Goal: Check status

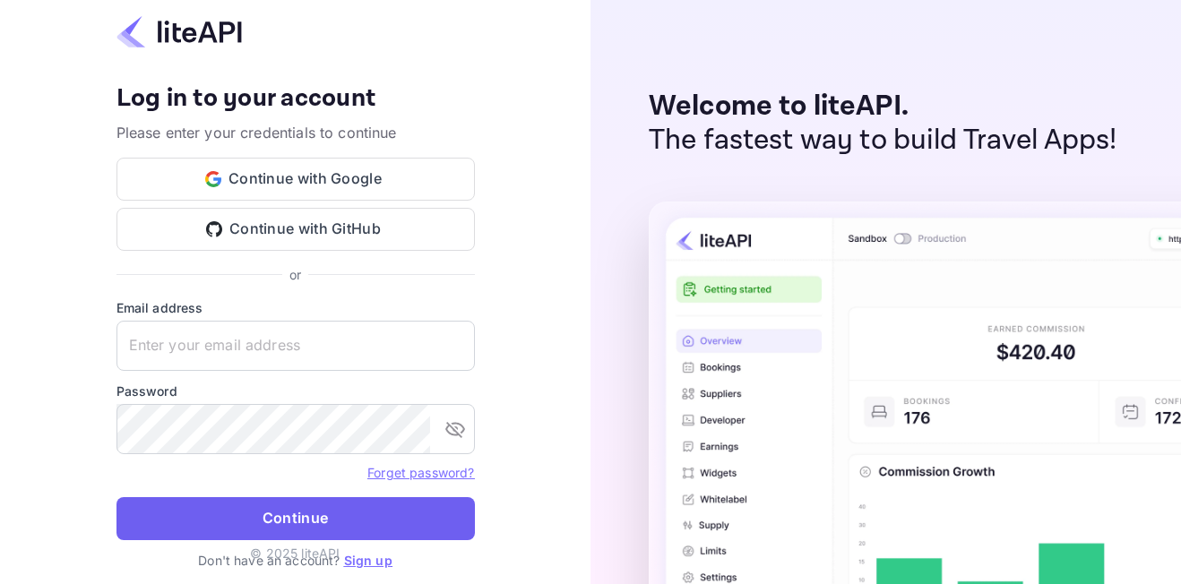
type input "adminpassword_support@yandex-team.ru"
click at [341, 517] on button "Continue" at bounding box center [296, 518] width 359 height 43
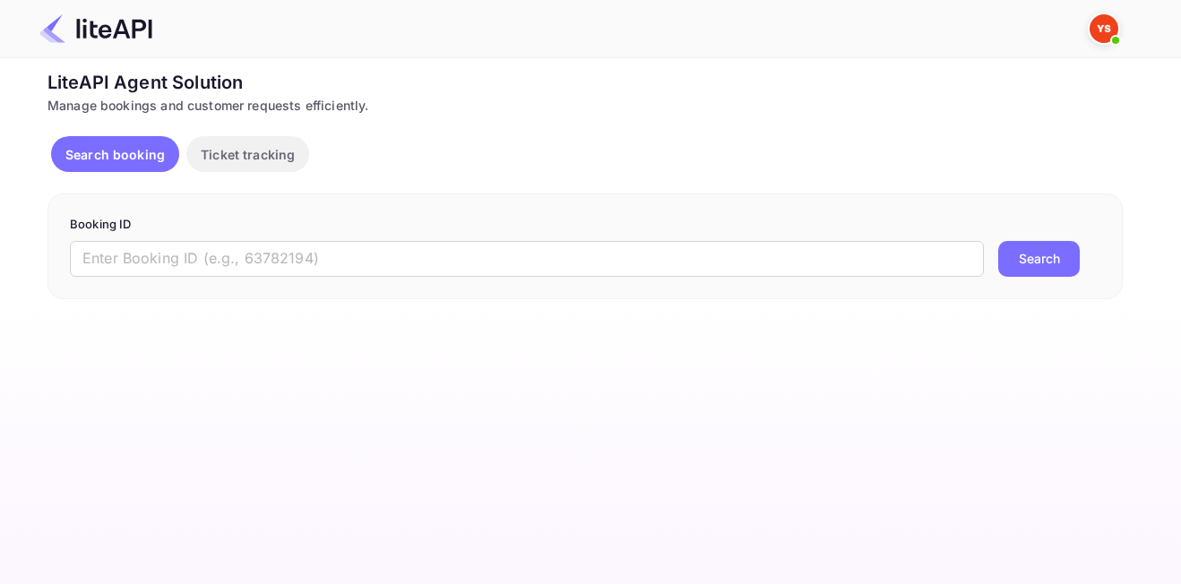
click at [402, 286] on div "Booking ID ​ Search" at bounding box center [586, 247] width 1076 height 106
click at [415, 266] on input "text" at bounding box center [527, 259] width 914 height 36
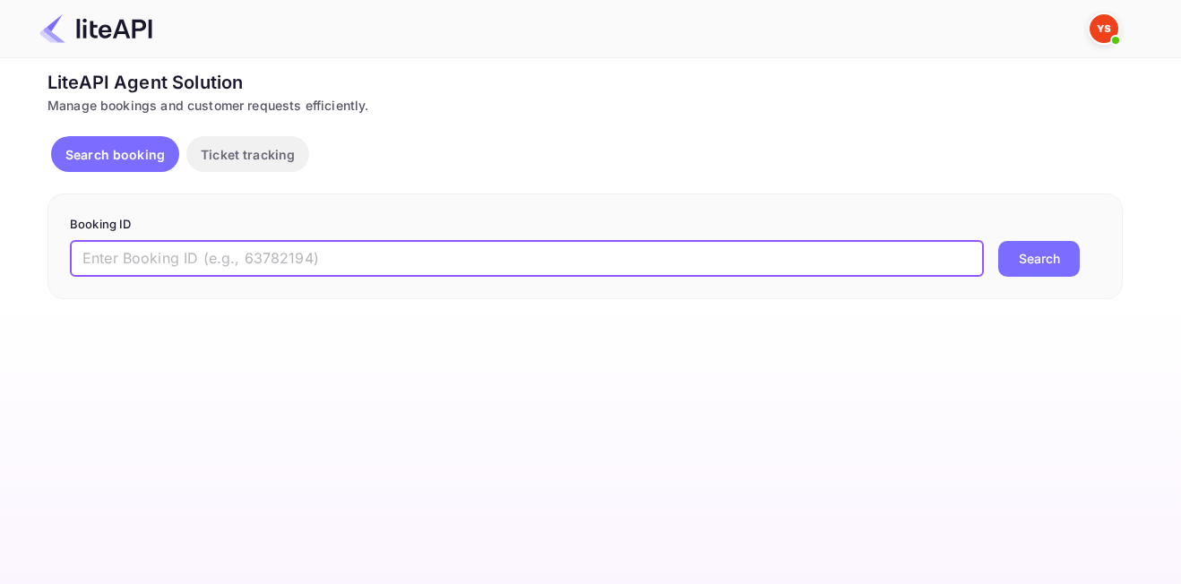
paste input "8864171"
type input "8864171"
click at [1025, 266] on button "Search" at bounding box center [1039, 259] width 82 height 36
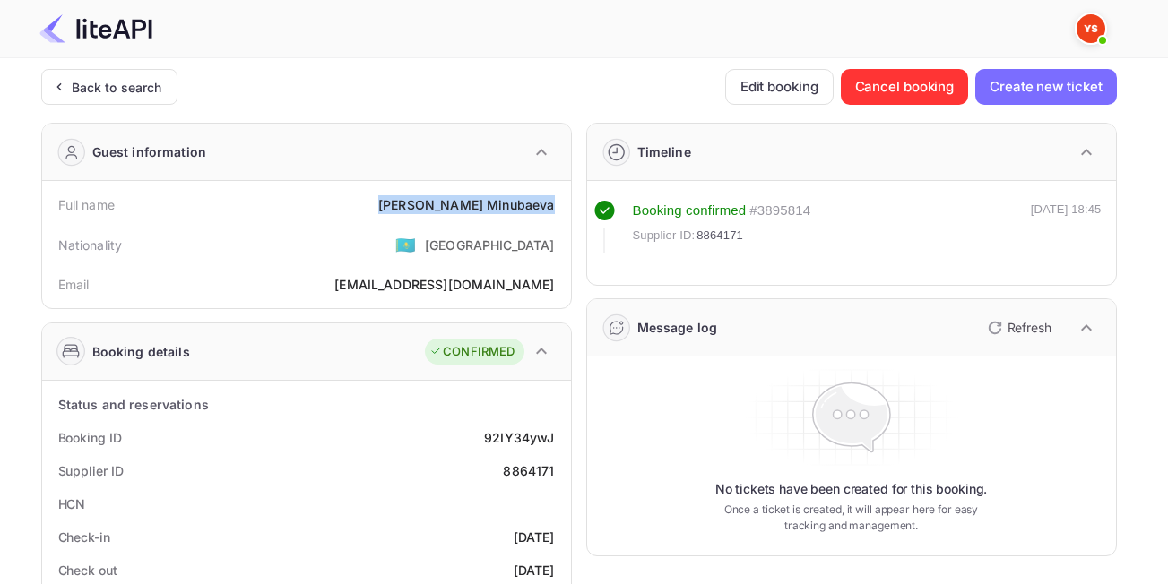
drag, startPoint x: 429, startPoint y: 207, endPoint x: 559, endPoint y: 207, distance: 130.0
click at [559, 207] on div "Full name [PERSON_NAME]" at bounding box center [306, 204] width 514 height 33
copy div "[PERSON_NAME]"
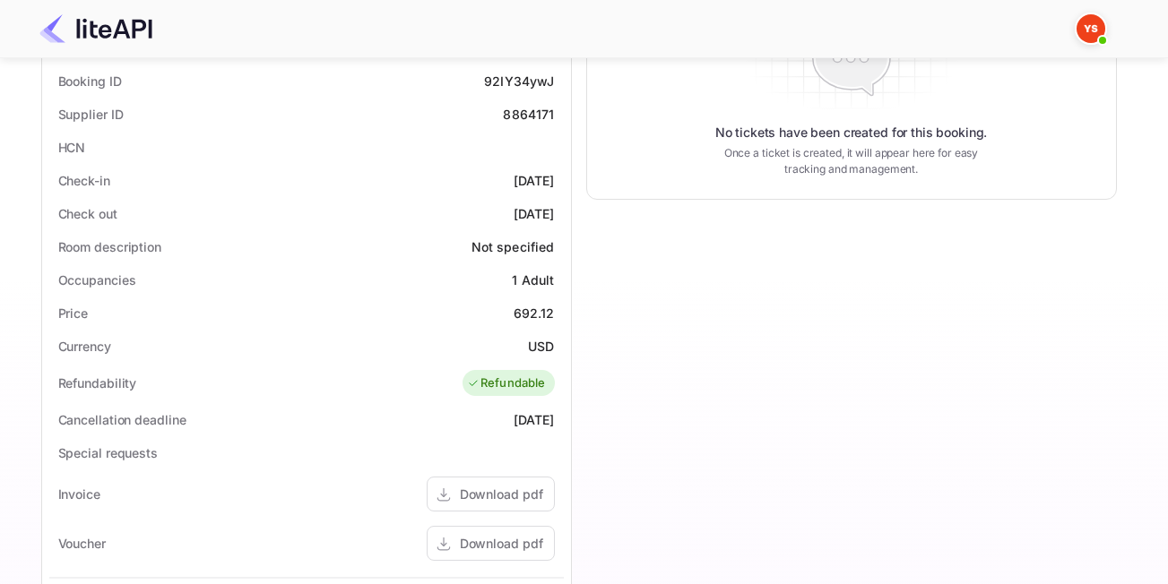
scroll to position [359, 0]
drag, startPoint x: 506, startPoint y: 313, endPoint x: 556, endPoint y: 313, distance: 49.3
click at [556, 313] on div "Price 692.12" at bounding box center [306, 311] width 514 height 33
copy div "692.12"
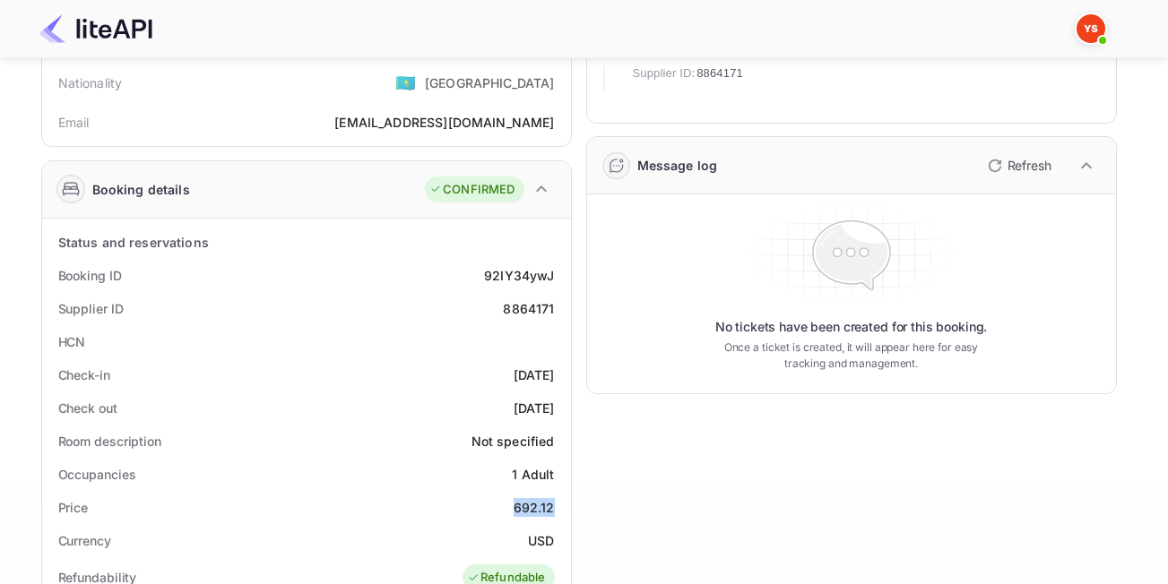
scroll to position [90, 0]
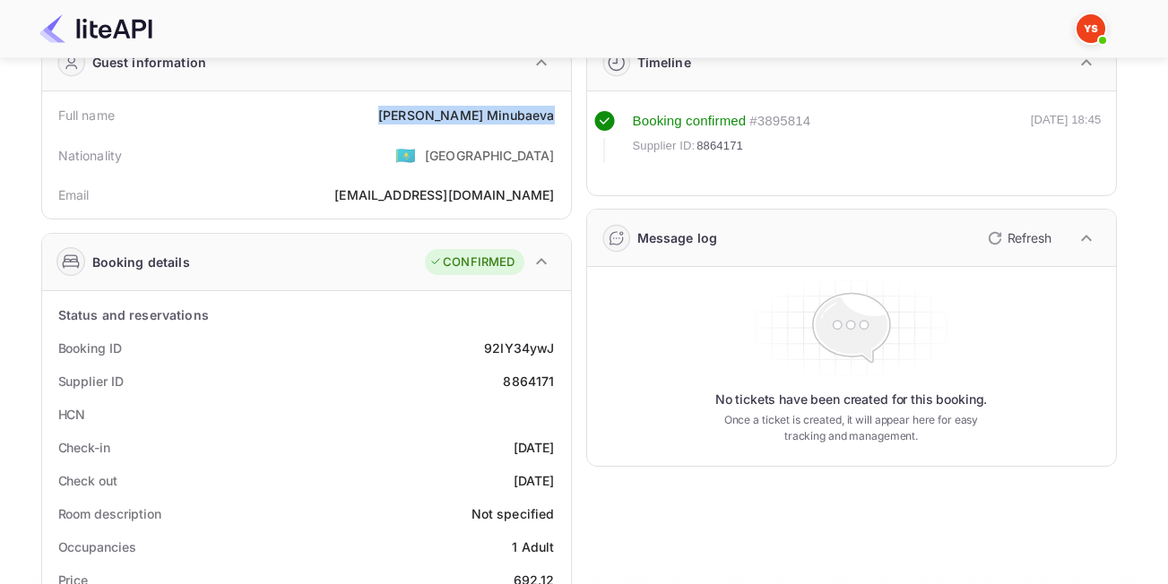
drag, startPoint x: 434, startPoint y: 120, endPoint x: 551, endPoint y: 117, distance: 117.5
click at [551, 117] on div "Full name [PERSON_NAME]" at bounding box center [306, 115] width 514 height 33
copy div "[PERSON_NAME]"
